Goal: Task Accomplishment & Management: Manage account settings

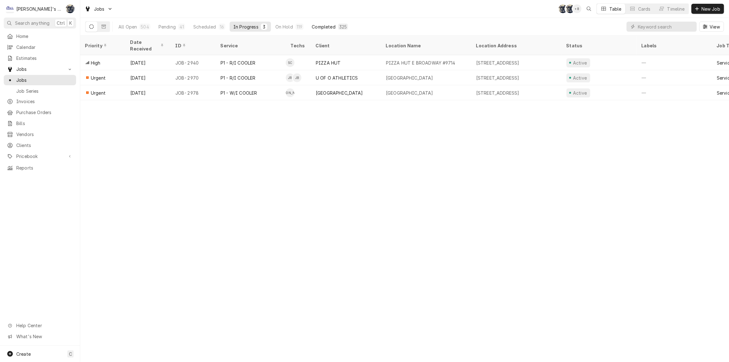
click at [341, 27] on div "325" at bounding box center [343, 26] width 8 height 7
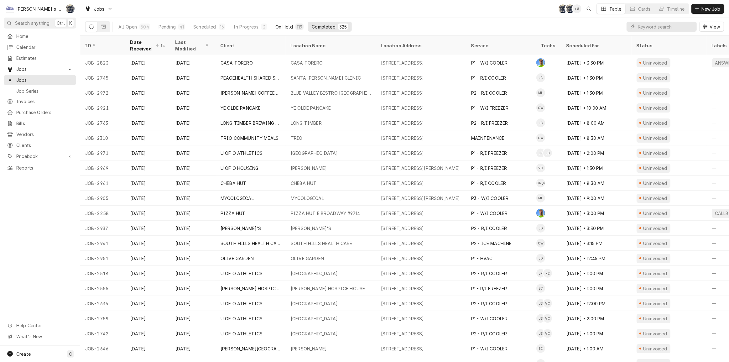
click at [297, 26] on div "119" at bounding box center [300, 26] width 6 height 7
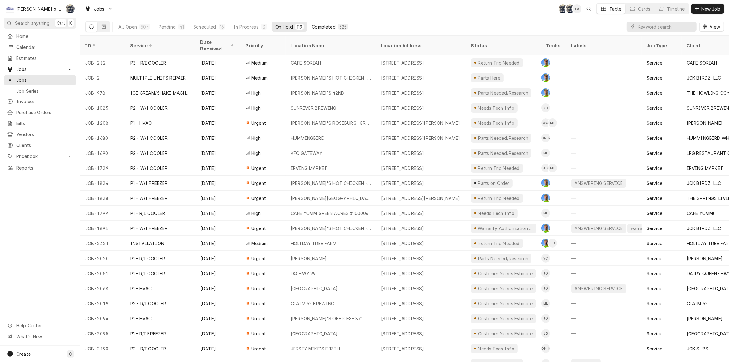
click at [326, 26] on div "Completed" at bounding box center [323, 26] width 23 height 7
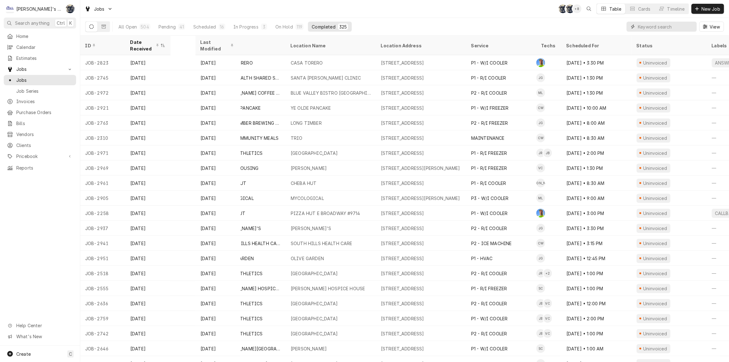
click at [677, 28] on input "Dynamic Content Wrapper" at bounding box center [665, 27] width 56 height 10
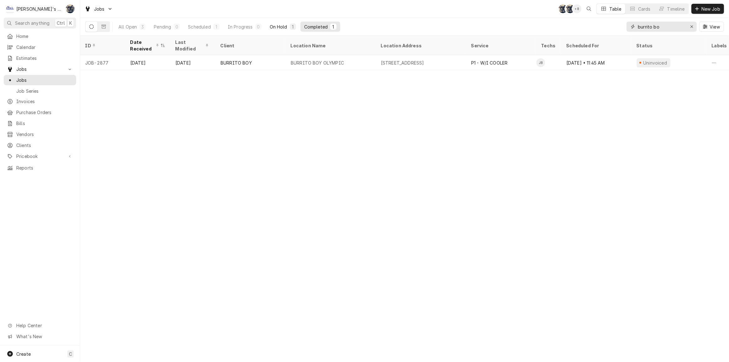
type input "burrito bo"
click at [293, 23] on div "1" at bounding box center [293, 26] width 6 height 6
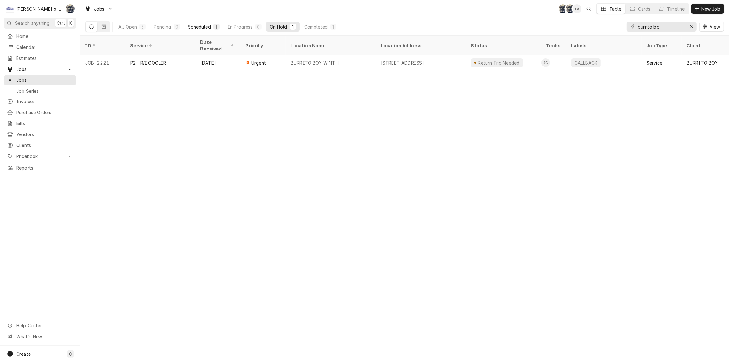
click at [199, 27] on div "Scheduled" at bounding box center [199, 26] width 23 height 7
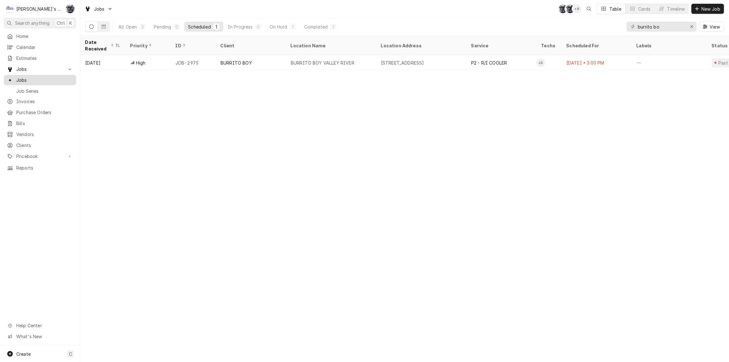
click at [20, 80] on span "Jobs" at bounding box center [44, 80] width 57 height 7
click at [691, 25] on icon "Erase input" at bounding box center [691, 26] width 3 height 4
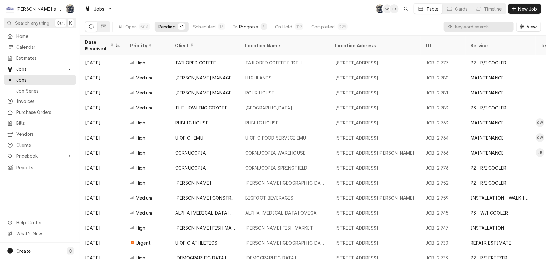
click at [254, 27] on div "In Progress" at bounding box center [245, 26] width 25 height 7
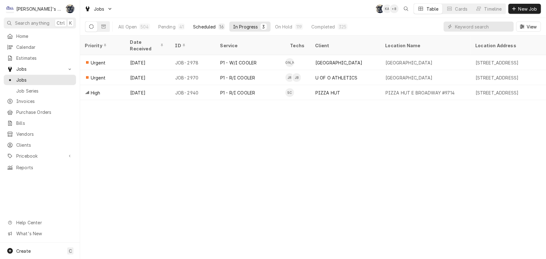
click at [214, 27] on div "Scheduled" at bounding box center [204, 26] width 23 height 7
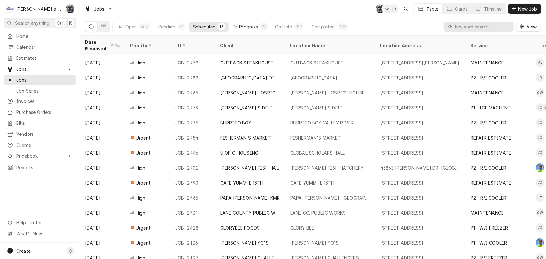
click at [246, 29] on div "In Progress" at bounding box center [245, 26] width 25 height 7
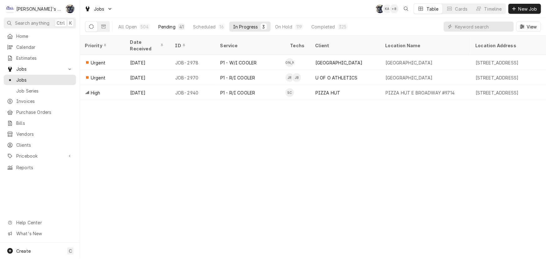
click at [165, 25] on div "Pending" at bounding box center [166, 26] width 17 height 7
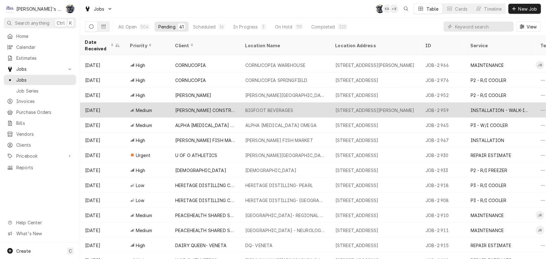
scroll to position [112, 0]
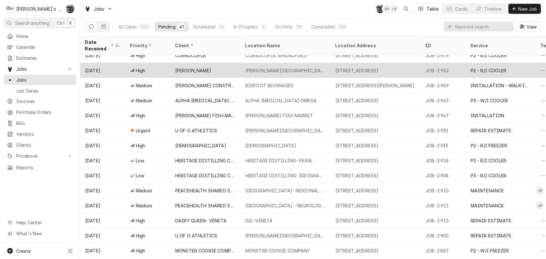
click at [272, 67] on div "[PERSON_NAME][GEOGRAPHIC_DATA]- #896" at bounding box center [285, 70] width 80 height 7
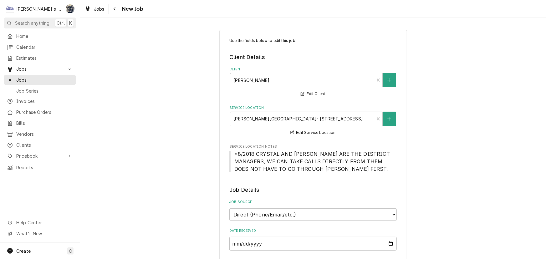
type textarea "x"
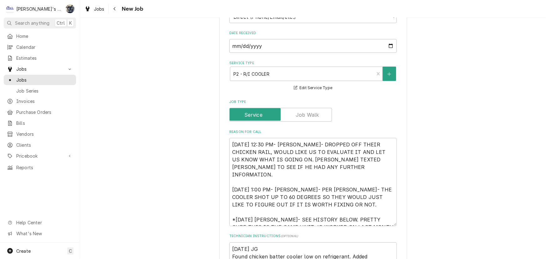
scroll to position [199, 0]
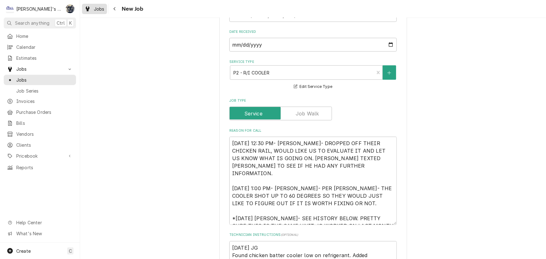
click at [95, 13] on link "Jobs" at bounding box center [94, 9] width 25 height 10
